Goal: Information Seeking & Learning: Find specific fact

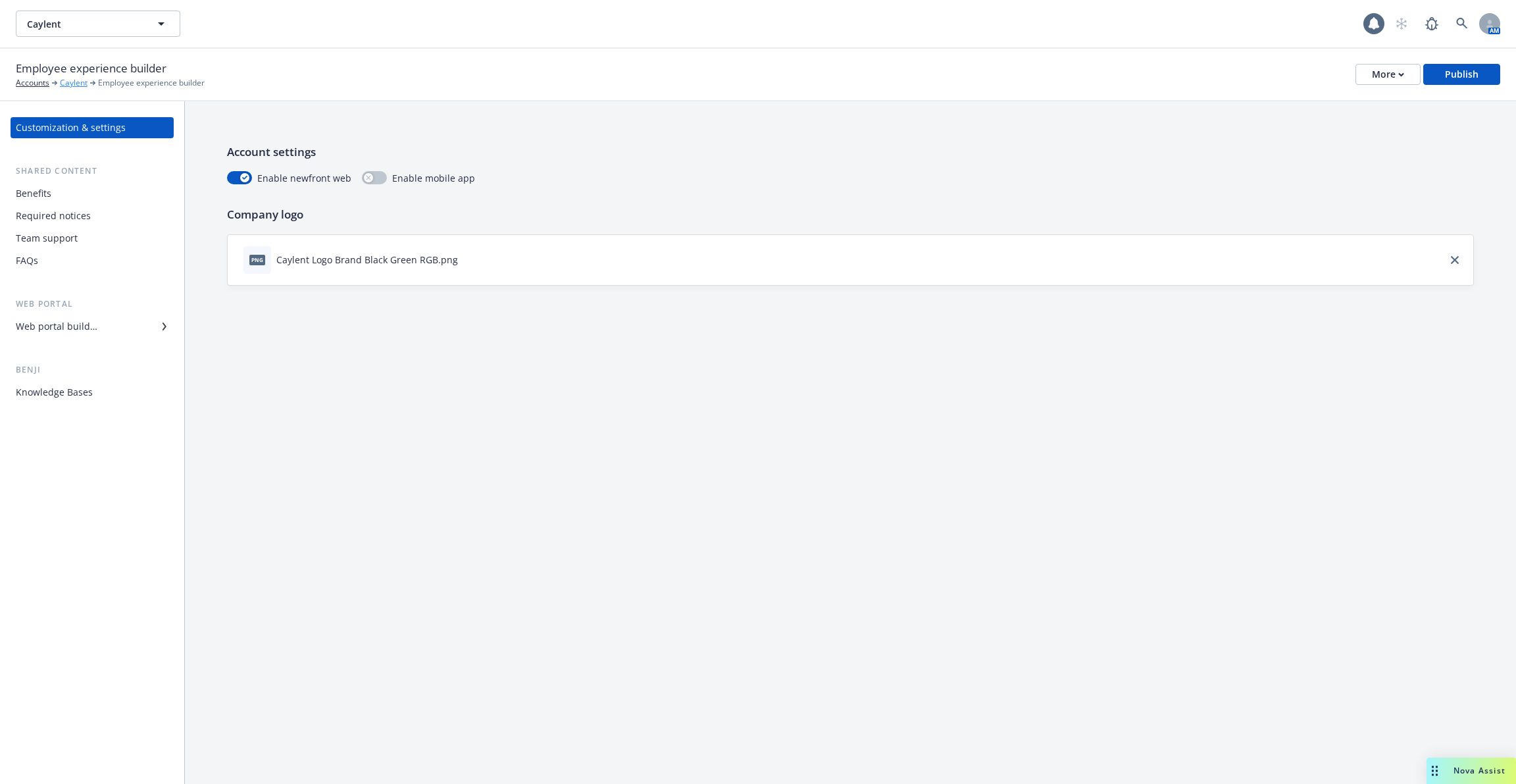
click at [78, 84] on link "Caylent" at bounding box center [74, 83] width 28 height 12
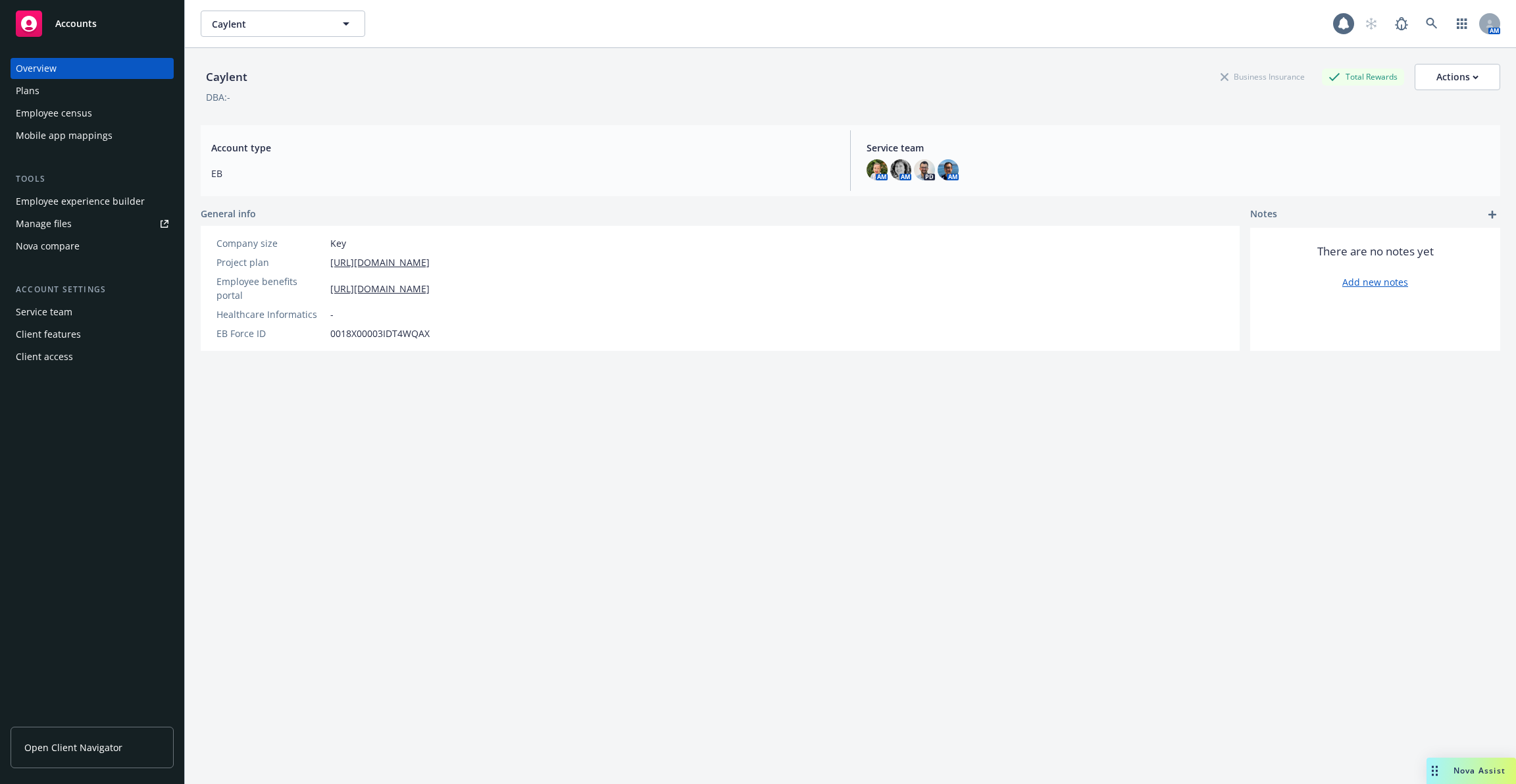
click at [76, 118] on div "Employee census" at bounding box center [54, 113] width 76 height 21
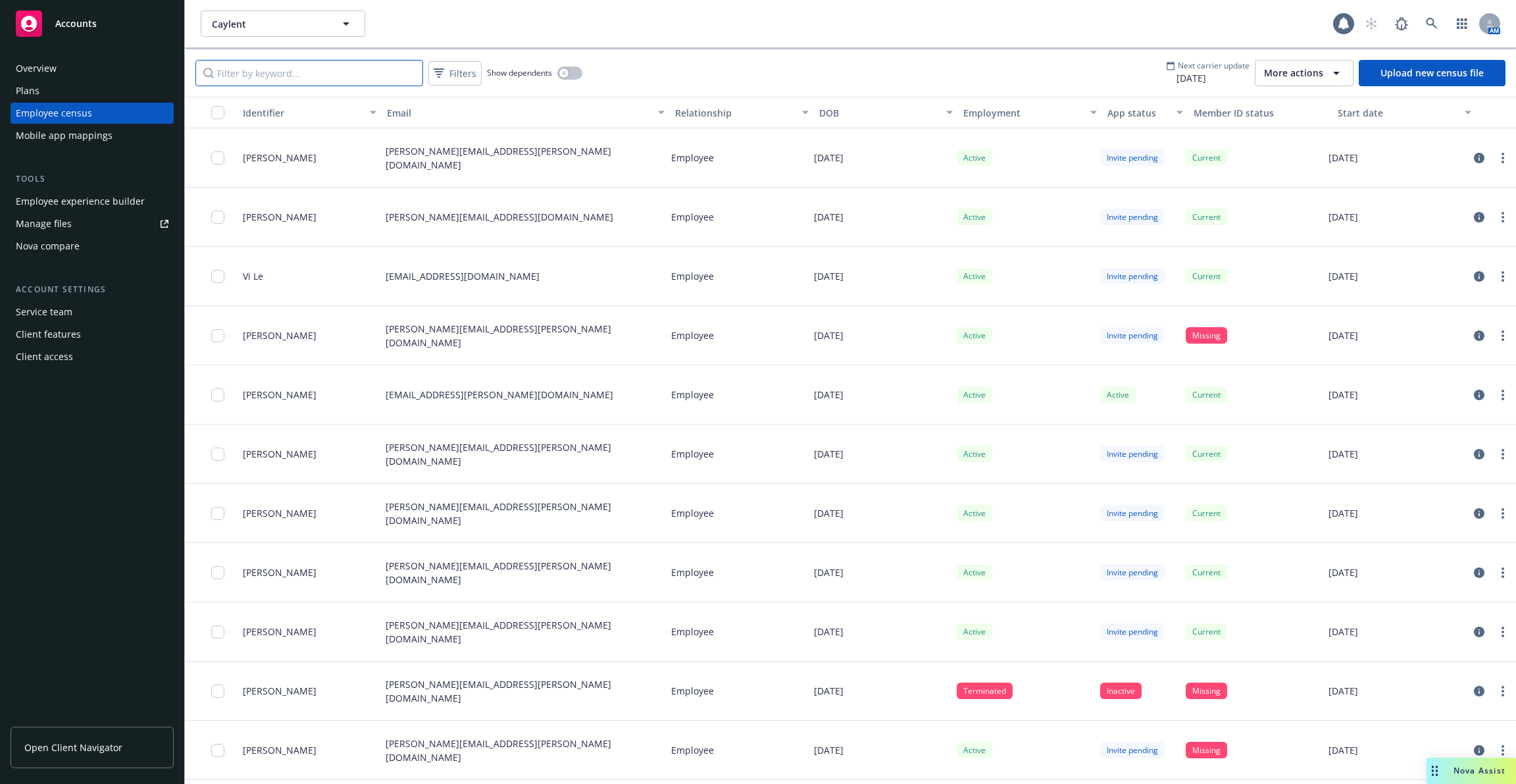
click at [353, 78] on input "Filter by keyword..." at bounding box center [309, 73] width 228 height 26
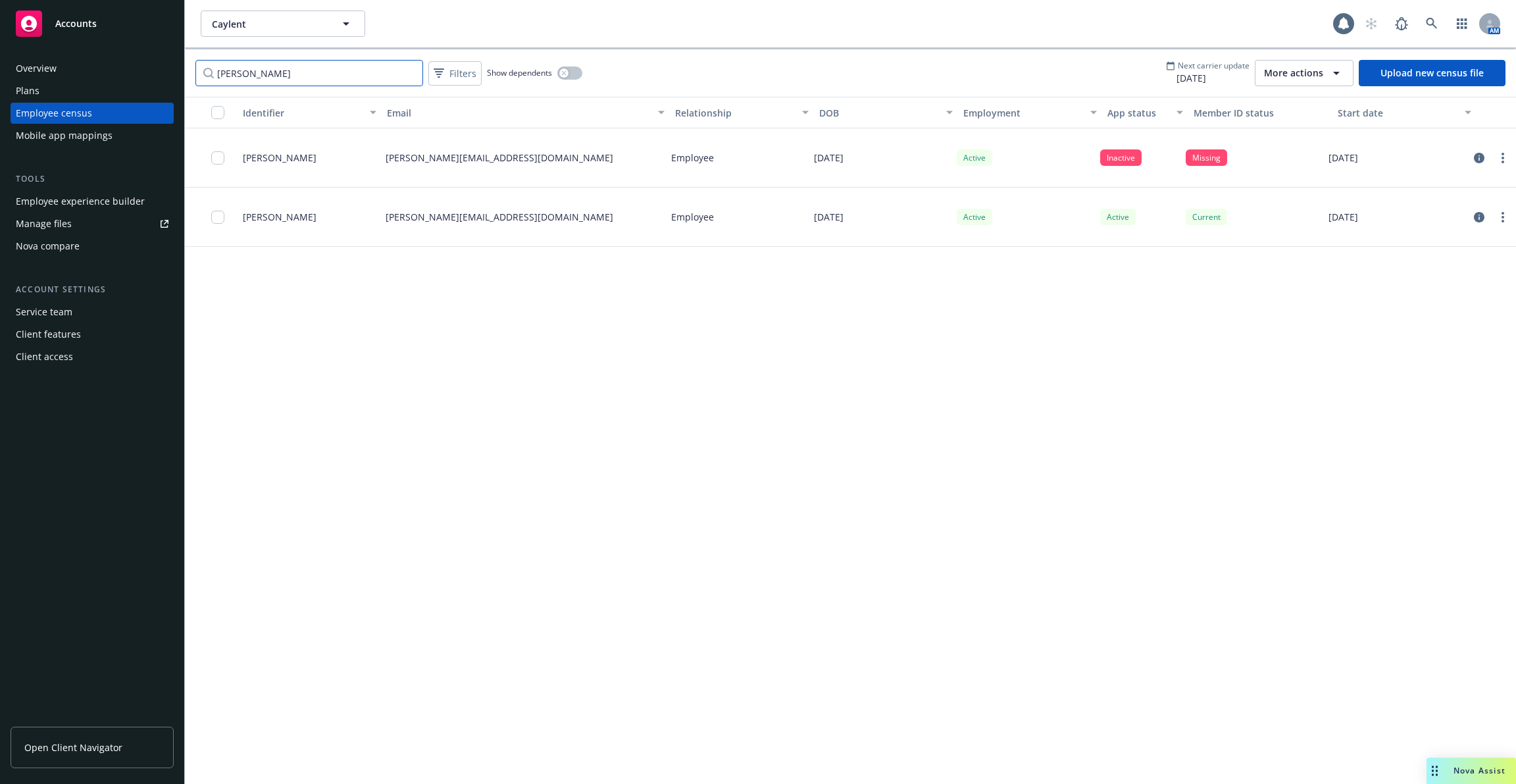
type input "[PERSON_NAME]"
